Goal: Check status: Check status

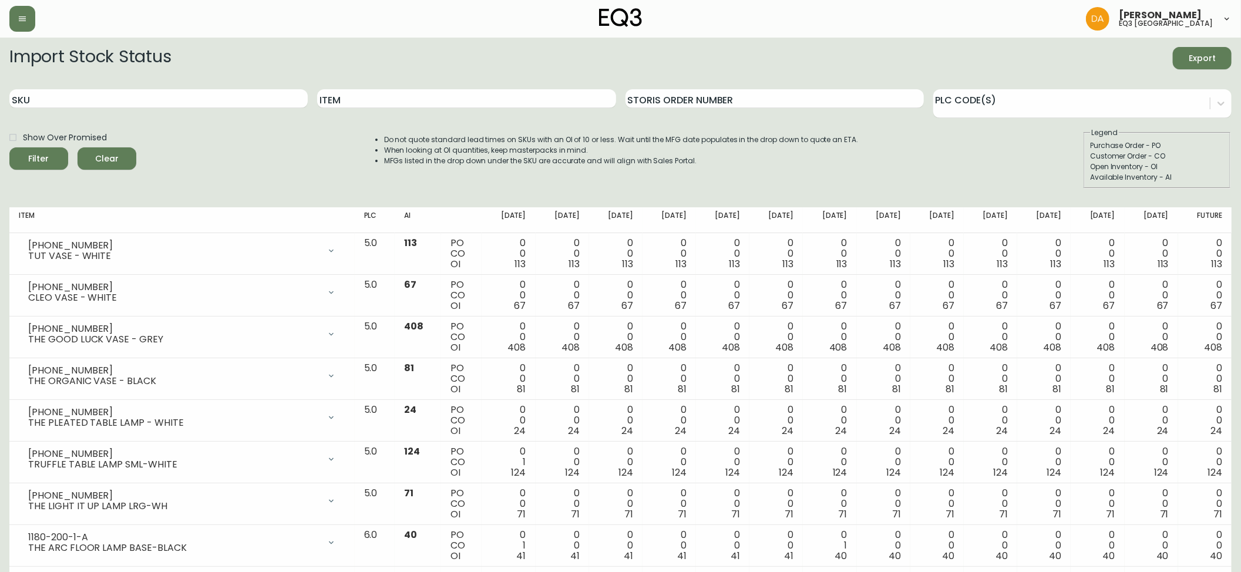
click at [103, 156] on span "Clear" at bounding box center [107, 158] width 40 height 15
click at [36, 95] on input "SKU" at bounding box center [158, 98] width 298 height 19
paste input "[PHONE_NUMBER]"
type input "[PHONE_NUMBER]"
click at [45, 160] on div "Filter" at bounding box center [39, 158] width 21 height 15
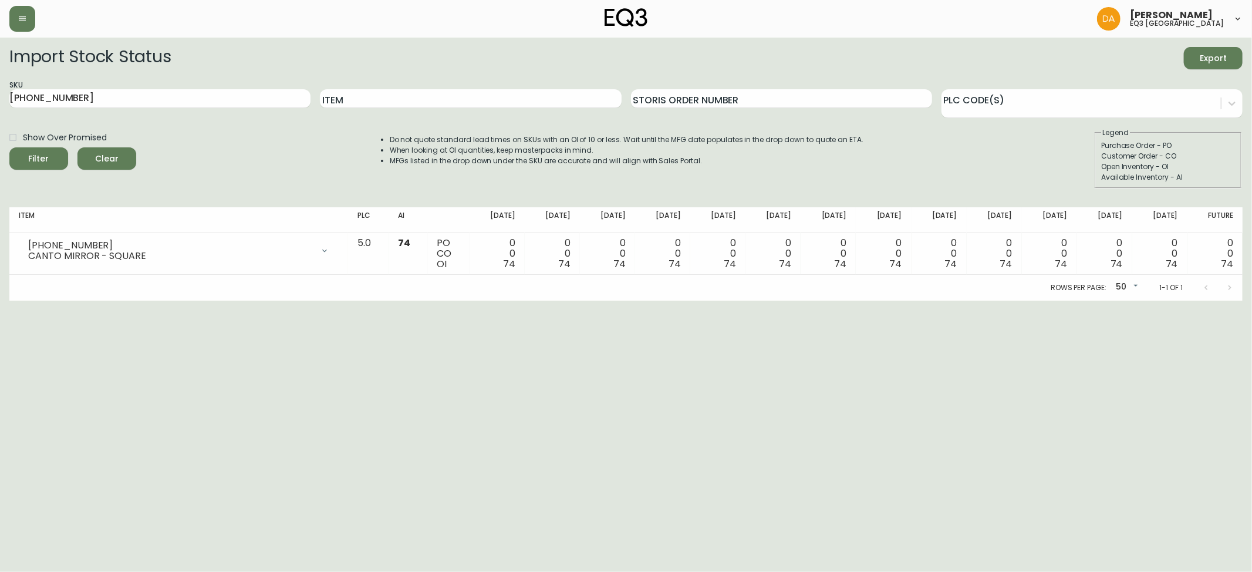
click at [107, 158] on span "Clear" at bounding box center [107, 158] width 40 height 15
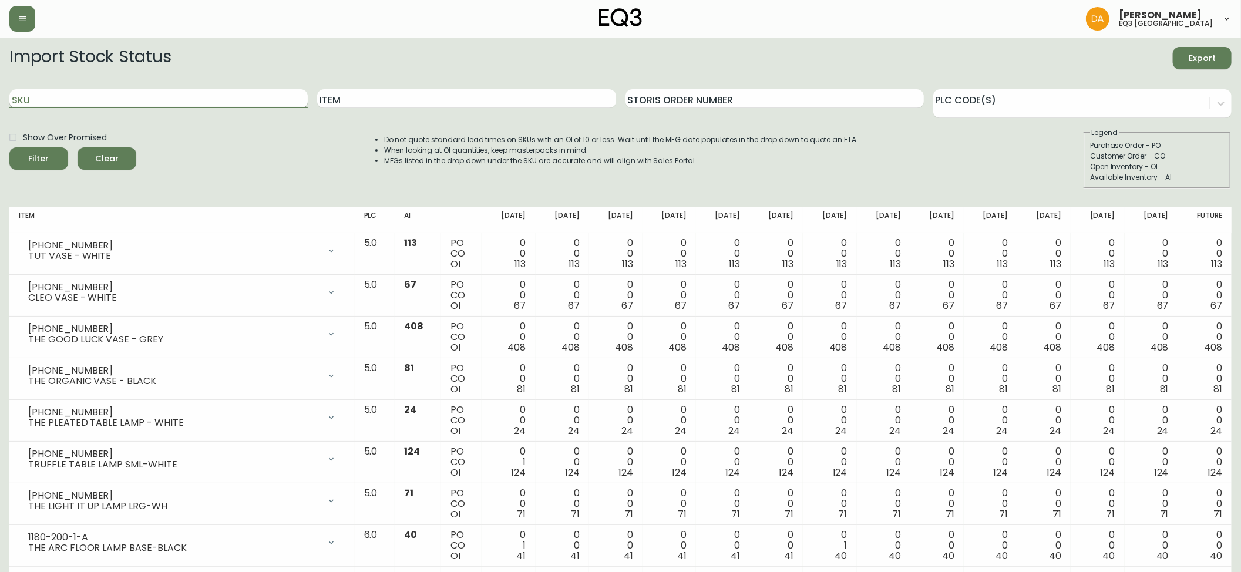
click at [23, 99] on input "SKU" at bounding box center [158, 98] width 298 height 19
paste input "[PHONE_NUMBER]"
type input "[PHONE_NUMBER]"
click at [43, 155] on div "Filter" at bounding box center [39, 158] width 21 height 15
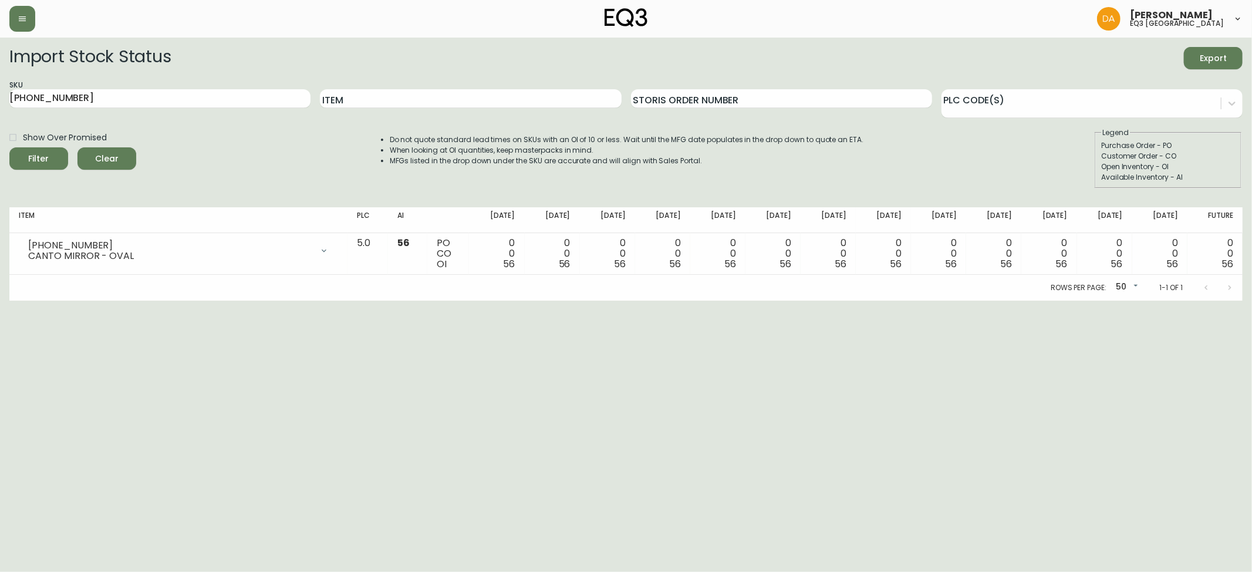
click at [339, 301] on html "[PERSON_NAME] eq3 calgary Import Stock Status Export SKU [PHONE_NUMBER] Item St…" at bounding box center [626, 150] width 1252 height 301
